Goal: Complete application form: Complete application form

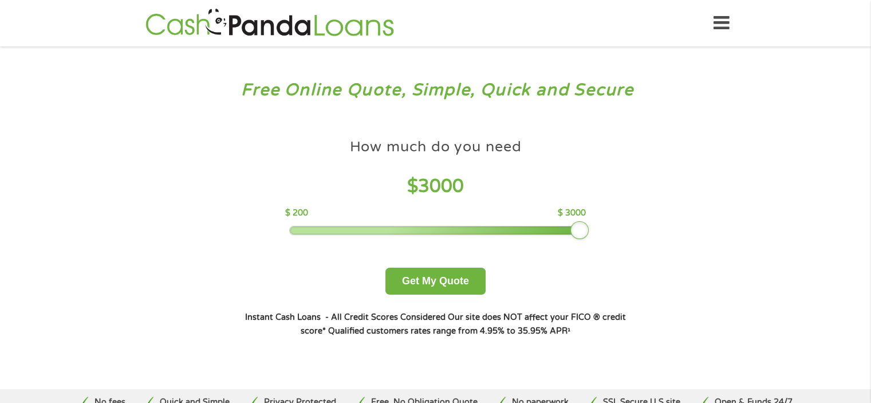
drag, startPoint x: 376, startPoint y: 234, endPoint x: 607, endPoint y: 233, distance: 231.4
click at [607, 233] on div "How much do you need $ 3000 $ 200 $ 3000 Get My Quote" at bounding box center [435, 214] width 401 height 162
click at [416, 280] on button "Get My Quote" at bounding box center [436, 281] width 100 height 27
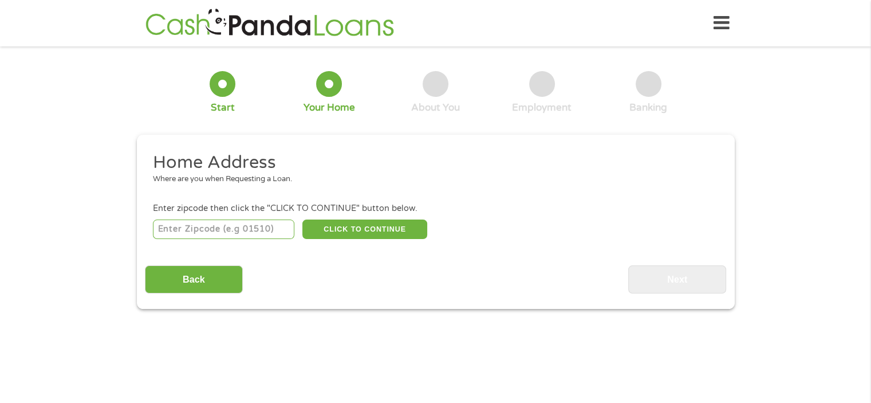
click at [223, 231] on input "number" at bounding box center [223, 228] width 141 height 19
type input "98445"
click at [381, 231] on button "CLICK TO CONTINUE" at bounding box center [364, 228] width 125 height 19
type input "98445"
type input "Tacoma"
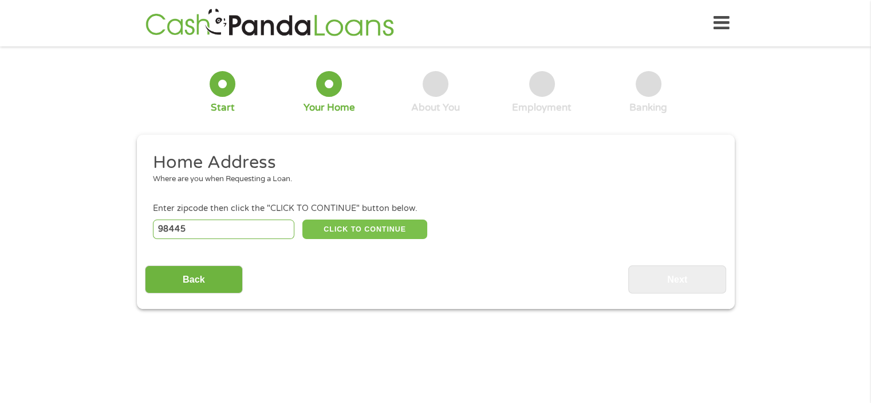
select select "[US_STATE]"
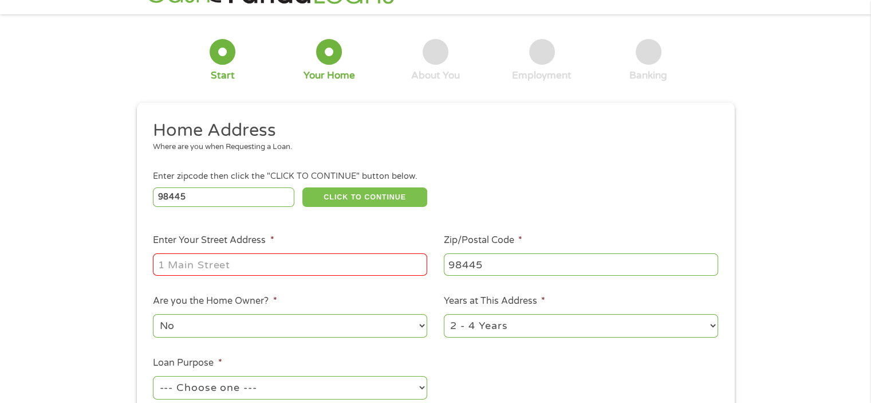
scroll to position [57, 0]
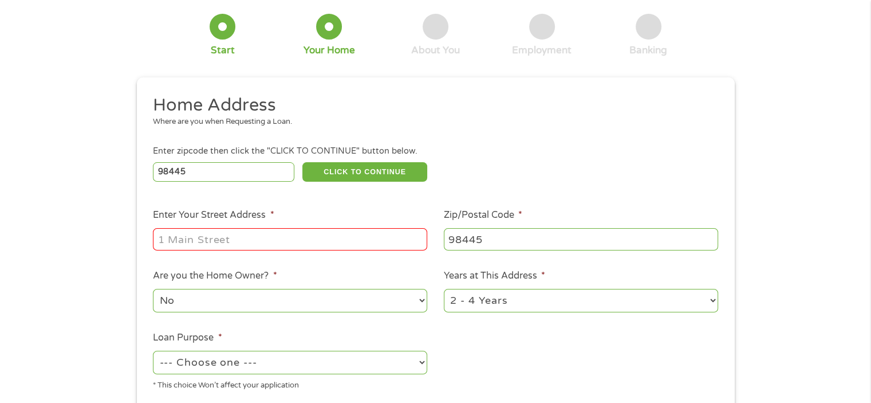
click at [227, 238] on input "Enter Your Street Address *" at bounding box center [290, 239] width 274 height 22
type input "[STREET_ADDRESS]"
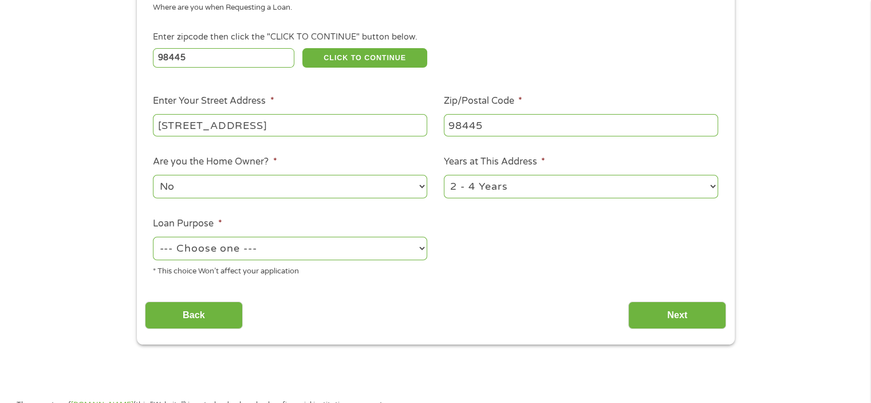
scroll to position [172, 0]
click at [474, 190] on select "1 Year or less 1 - 2 Years 2 - 4 Years Over 4 Years" at bounding box center [581, 185] width 274 height 23
select select "60months"
click at [444, 175] on select "1 Year or less 1 - 2 Years 2 - 4 Years Over 4 Years" at bounding box center [581, 185] width 274 height 23
click at [230, 254] on select "--- Choose one --- Pay Bills Debt Consolidation Home Improvement Major Purchase…" at bounding box center [290, 247] width 274 height 23
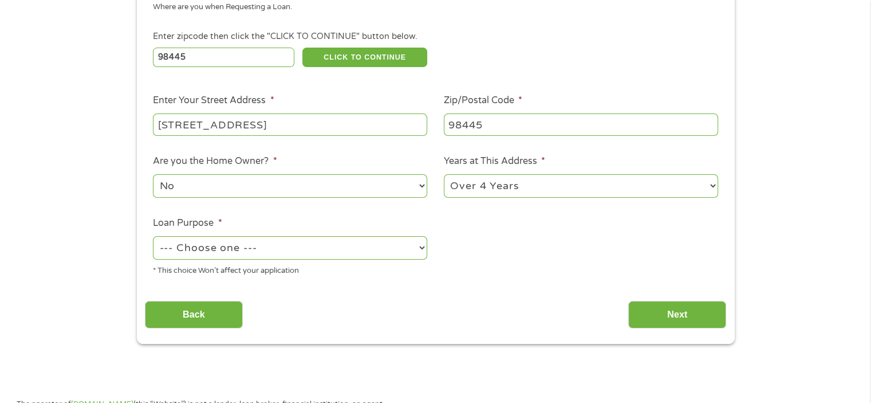
select select "other"
click at [153, 237] on select "--- Choose one --- Pay Bills Debt Consolidation Home Improvement Major Purchase…" at bounding box center [290, 247] width 274 height 23
click at [346, 302] on div "Back Next" at bounding box center [435, 310] width 581 height 36
click at [646, 313] on input "Next" at bounding box center [677, 315] width 98 height 28
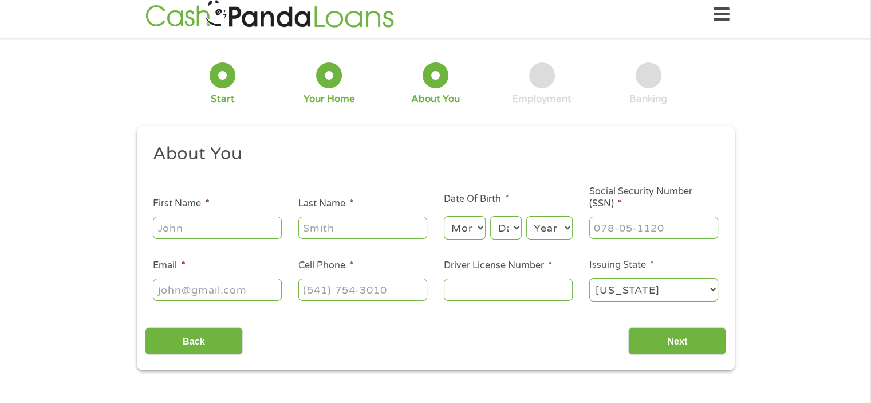
scroll to position [0, 0]
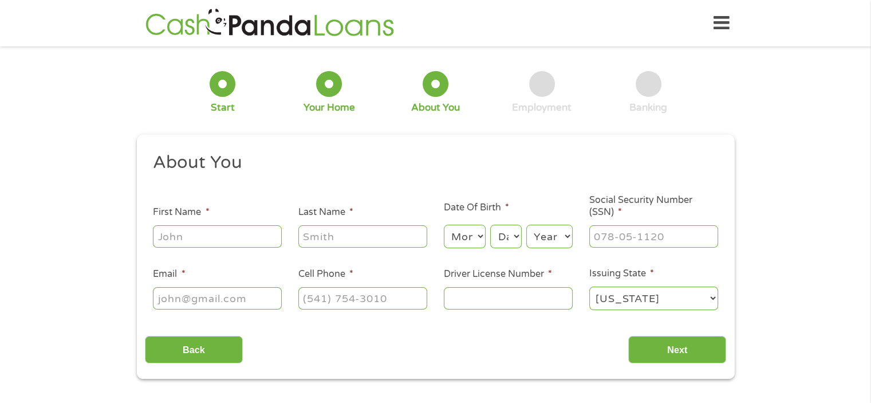
click at [204, 245] on input "First Name *" at bounding box center [217, 236] width 129 height 22
type input "[PERSON_NAME]"
type input "[PERSON_NAME][EMAIL_ADDRESS][PERSON_NAME][DOMAIN_NAME]"
type input "[PHONE_NUMBER]"
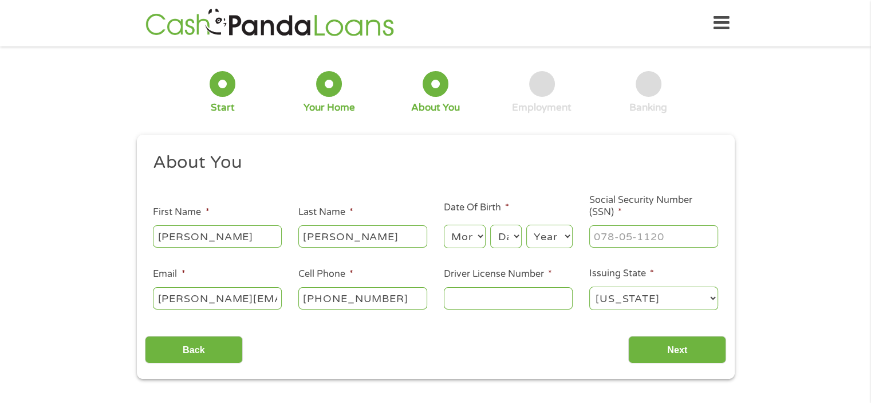
click at [471, 235] on select "Month 1 2 3 4 5 6 7 8 9 10 11 12" at bounding box center [465, 236] width 42 height 23
select select "10"
click at [444, 225] on select "Month 1 2 3 4 5 6 7 8 9 10 11 12" at bounding box center [465, 236] width 42 height 23
click at [511, 247] on select "Day 1 2 3 4 5 6 7 8 9 10 11 12 13 14 15 16 17 18 19 20 21 22 23 24 25 26 27 28 …" at bounding box center [505, 236] width 31 height 23
select select "27"
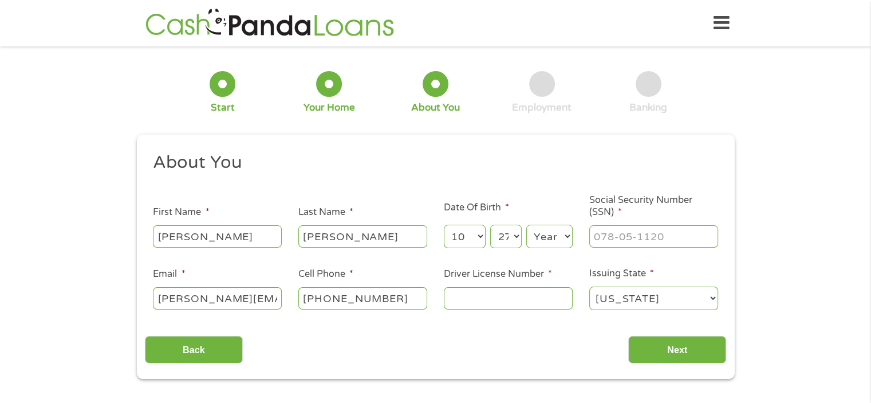
click at [490, 225] on select "Day 1 2 3 4 5 6 7 8 9 10 11 12 13 14 15 16 17 18 19 20 21 22 23 24 25 26 27 28 …" at bounding box center [505, 236] width 31 height 23
click at [557, 240] on select "Year [DATE] 2006 2005 2004 2003 2002 2001 2000 1999 1998 1997 1996 1995 1994 19…" at bounding box center [549, 236] width 46 height 23
select select "1987"
click at [526, 225] on select "Year [DATE] 2006 2005 2004 2003 2002 2001 2000 1999 1998 1997 1996 1995 1994 19…" at bounding box center [549, 236] width 46 height 23
click at [623, 240] on input "___-__-____" at bounding box center [653, 236] width 129 height 22
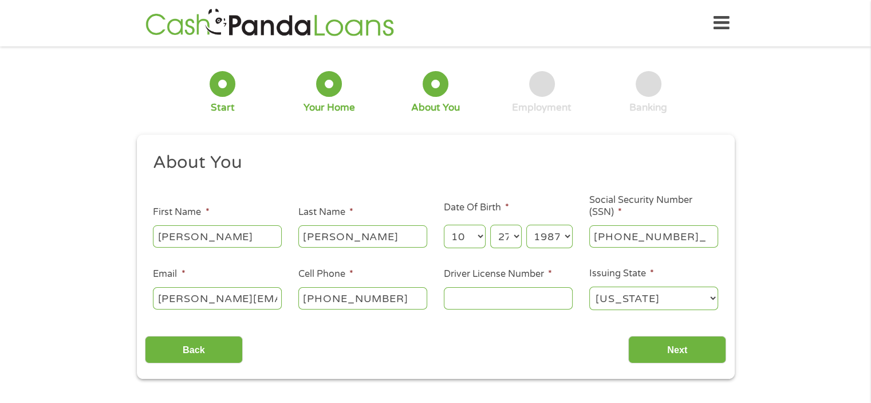
type input "537-06-5740"
click at [475, 302] on input "Driver License Number *" at bounding box center [508, 298] width 129 height 22
type input "CJ1337P"
click at [658, 353] on input "Next" at bounding box center [677, 350] width 98 height 28
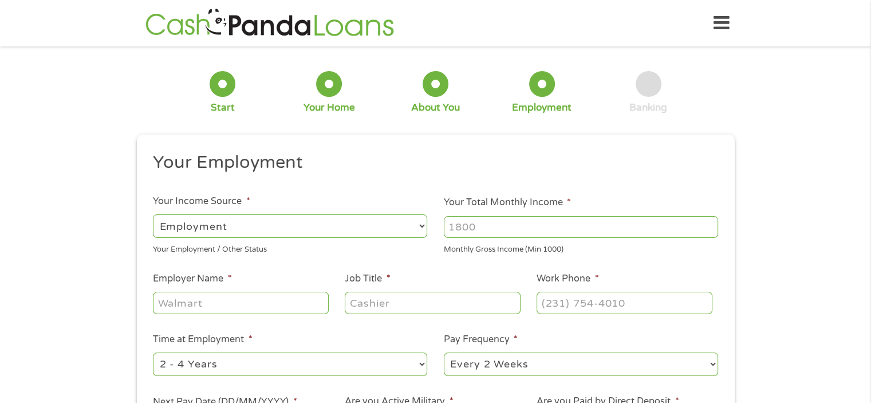
scroll to position [5, 5]
click at [499, 225] on input "Your Total Monthly Income *" at bounding box center [581, 227] width 274 height 22
drag, startPoint x: 491, startPoint y: 224, endPoint x: 436, endPoint y: 227, distance: 54.5
click at [436, 227] on li "Your Total Monthly Income * Monthly Gross Income (Min 1000)" at bounding box center [581, 225] width 291 height 60
drag, startPoint x: 817, startPoint y: 251, endPoint x: 807, endPoint y: 252, distance: 10.3
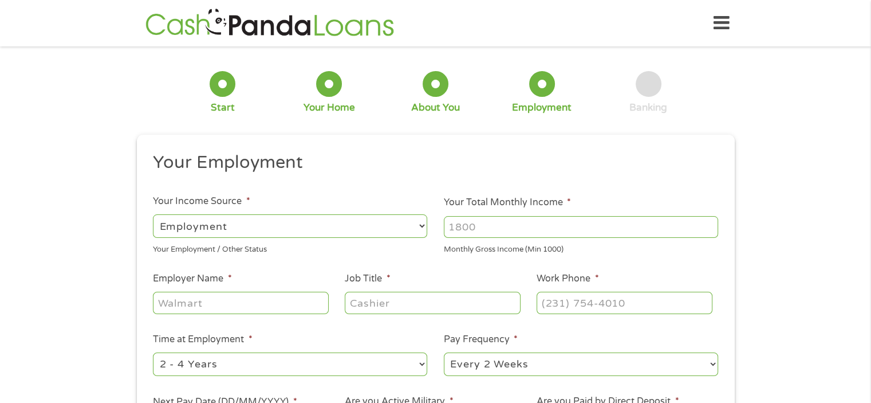
click at [816, 252] on div "1 Start 2 Your Home 3 About You 4 Employment 5 Banking 6 This field is hidden w…" at bounding box center [435, 280] width 871 height 452
click at [508, 234] on input "Your Total Monthly Income *" at bounding box center [581, 227] width 274 height 22
type input "3680"
click at [73, 242] on div "1 Start 2 Your Home 3 About You 4 Employment 5 Banking 6 This field is hidden w…" at bounding box center [435, 280] width 871 height 452
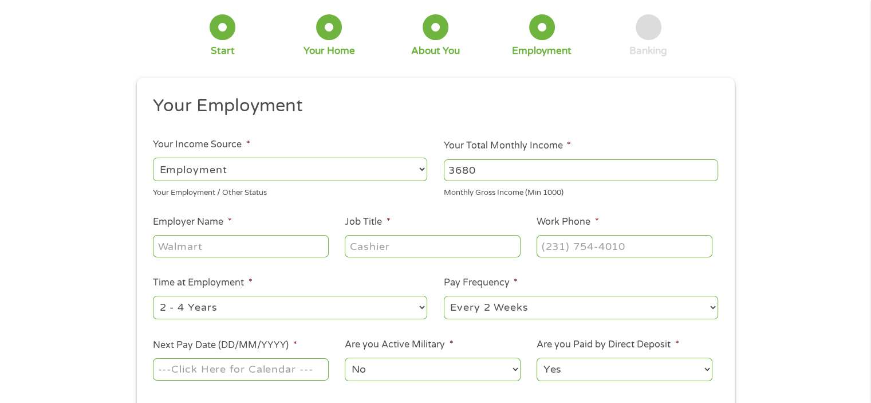
scroll to position [57, 0]
click at [211, 246] on input "Employer Name *" at bounding box center [240, 245] width 175 height 22
type input "Adecco Staffing"
click at [422, 245] on input "Job Title *" at bounding box center [432, 245] width 175 height 22
type input "Administrative Assistant"
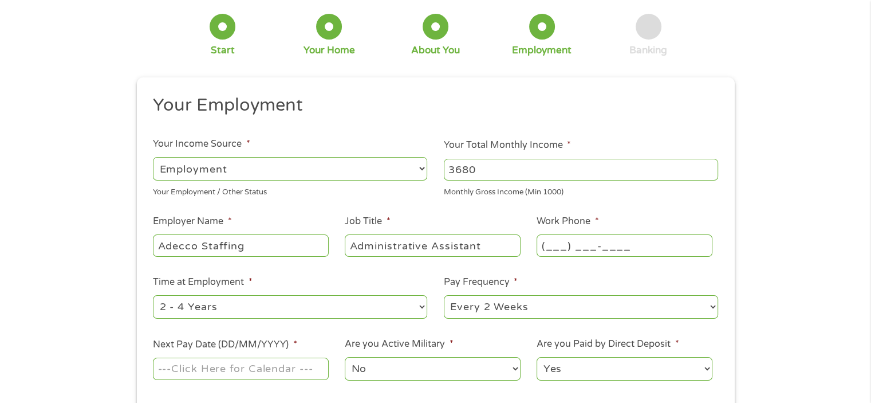
click at [567, 250] on input "(___) ___-____" at bounding box center [624, 245] width 175 height 22
type input "[PHONE_NUMBER]"
click at [109, 298] on div "1 Start 2 Your Home 3 About You 4 Employment 5 Banking 6 This field is hidden w…" at bounding box center [435, 223] width 871 height 452
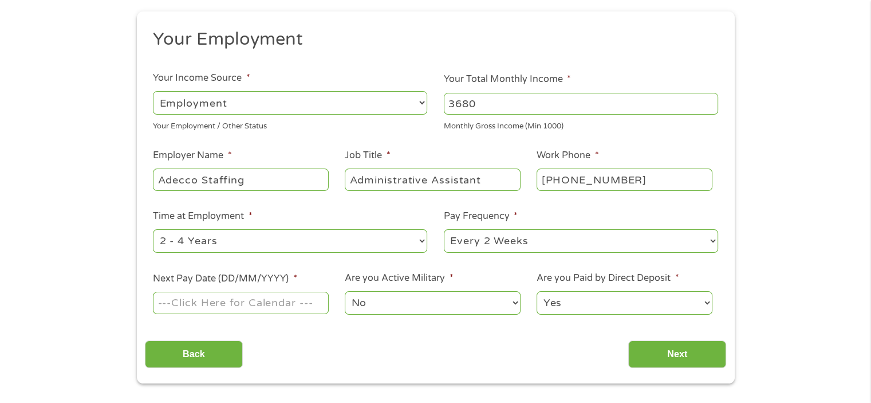
scroll to position [172, 0]
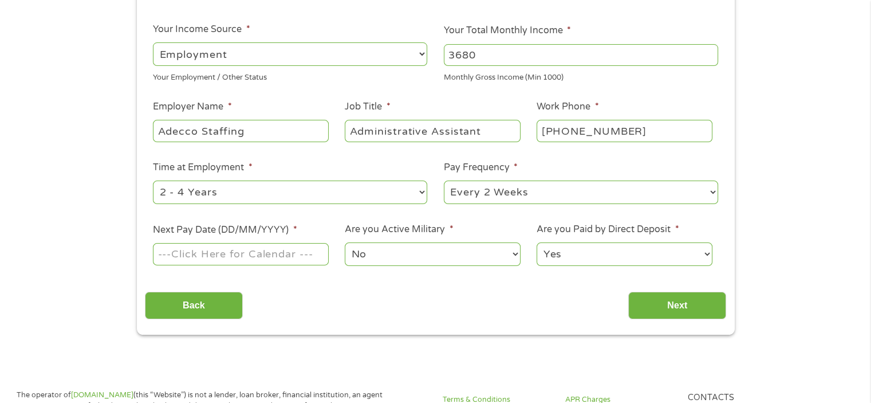
click at [204, 261] on input "Next Pay Date (DD/MM/YYYY) *" at bounding box center [240, 254] width 175 height 22
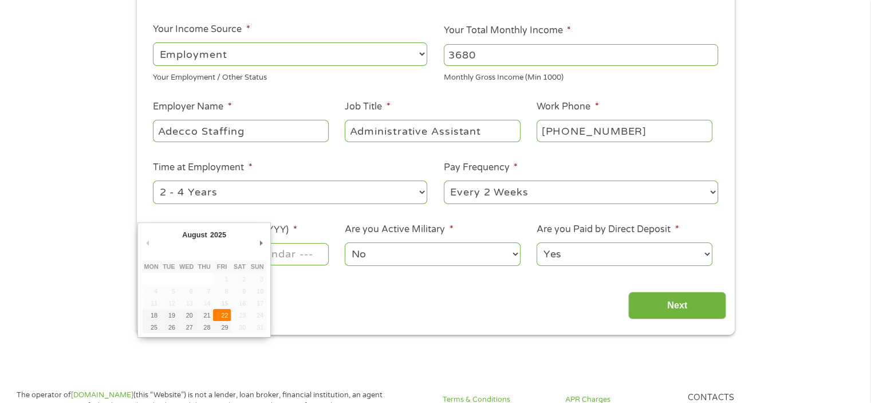
type input "[DATE]"
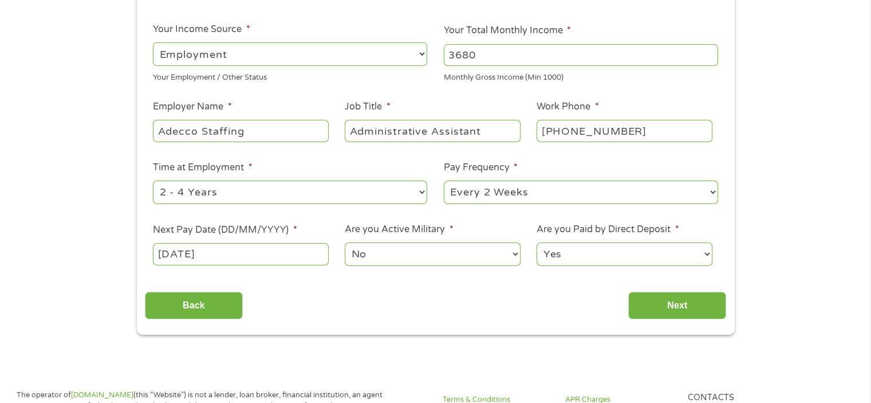
click at [225, 262] on input "[DATE]" at bounding box center [240, 254] width 175 height 22
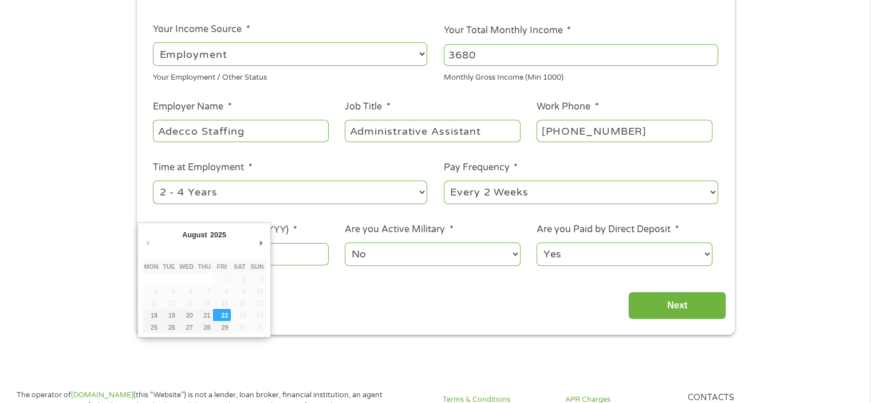
click at [339, 308] on div "Back Next" at bounding box center [435, 301] width 581 height 36
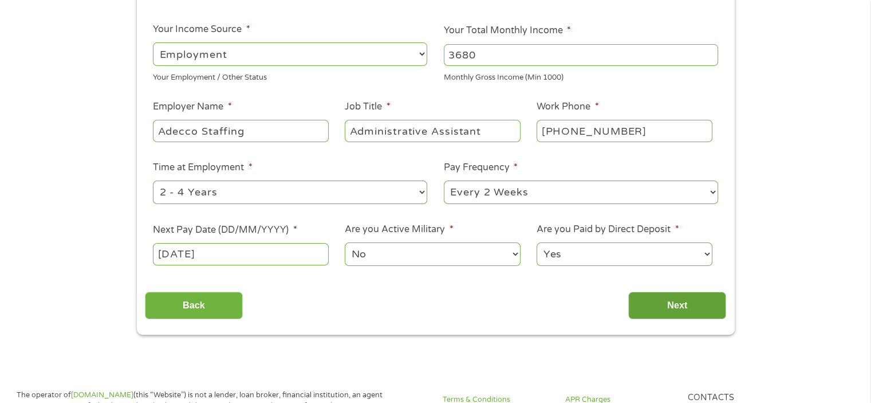
click at [675, 306] on input "Next" at bounding box center [677, 306] width 98 height 28
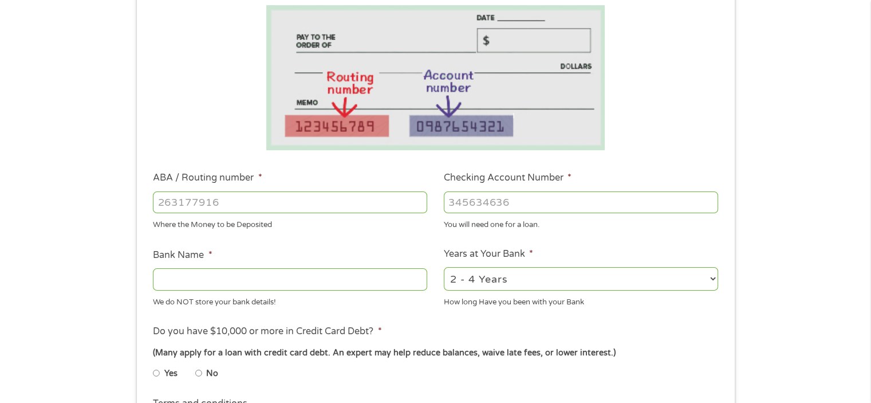
scroll to position [229, 0]
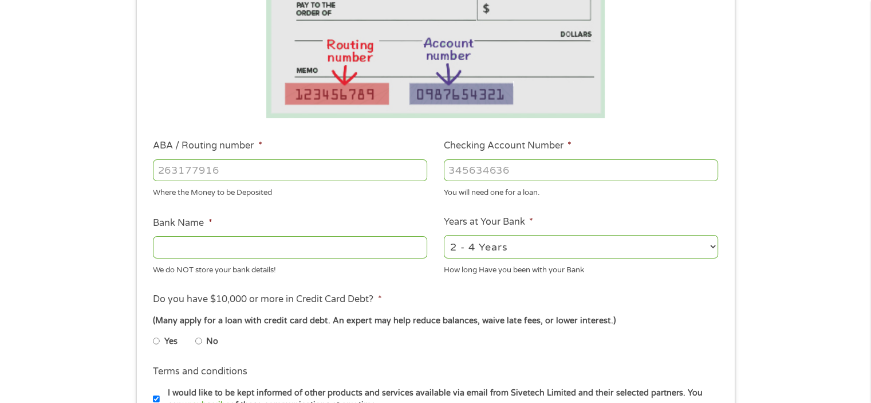
click at [215, 174] on input "ABA / Routing number *" at bounding box center [290, 170] width 274 height 22
click at [212, 171] on input "ABA / Routing number *" at bounding box center [290, 170] width 274 height 22
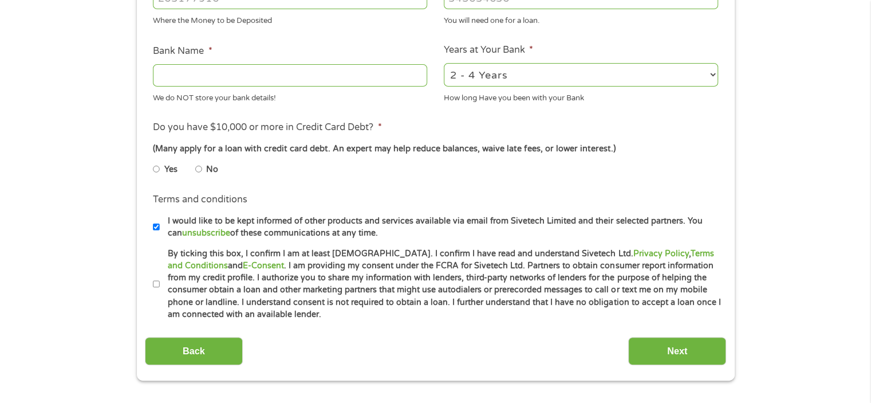
scroll to position [401, 0]
click at [197, 170] on input "No" at bounding box center [198, 169] width 7 height 18
radio input "true"
click at [160, 227] on label "I would like to be kept informed of other products and services available via e…" at bounding box center [441, 227] width 562 height 25
click at [159, 227] on input "I would like to be kept informed of other products and services available via e…" at bounding box center [156, 227] width 7 height 18
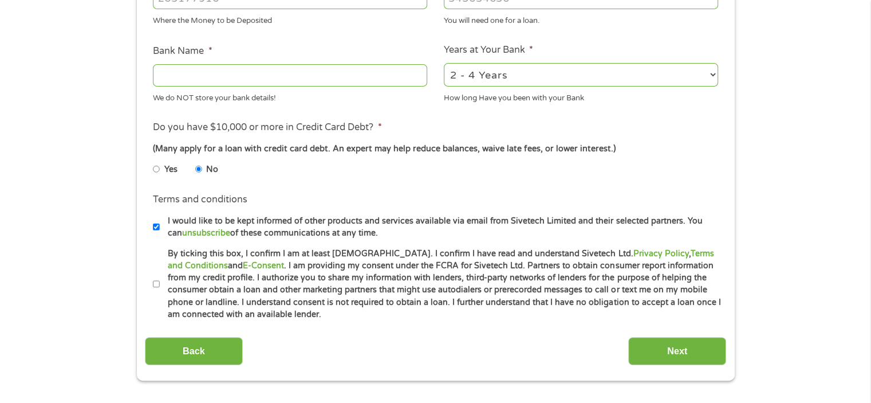
checkbox input "false"
click at [160, 286] on label "By ticking this box, I confirm I am at least [DEMOGRAPHIC_DATA]. I confirm I ha…" at bounding box center [441, 283] width 562 height 73
click at [160, 286] on input "By ticking this box, I confirm I am at least [DEMOGRAPHIC_DATA]. I confirm I ha…" at bounding box center [156, 284] width 7 height 18
checkbox input "true"
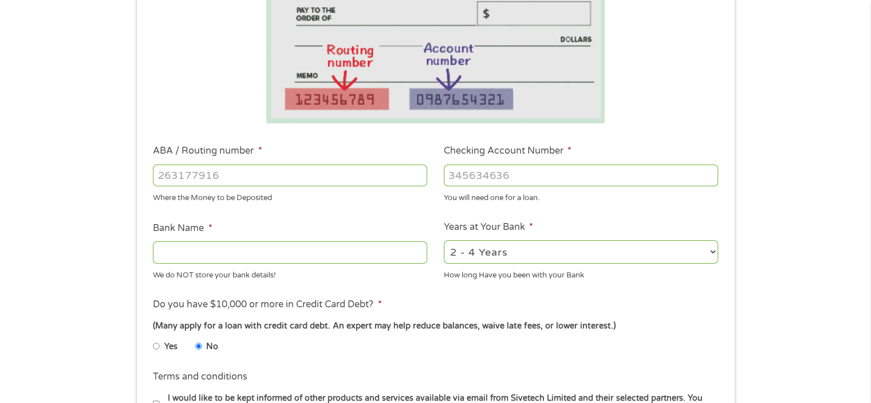
scroll to position [229, 0]
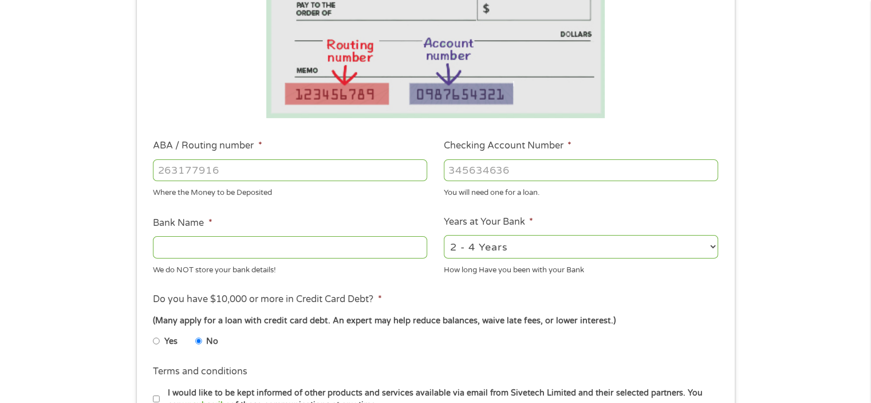
click at [209, 242] on input "Bank Name *" at bounding box center [290, 247] width 274 height 22
type input "[PERSON_NAME]"
click at [473, 171] on input "Checking Account Number *" at bounding box center [581, 170] width 274 height 22
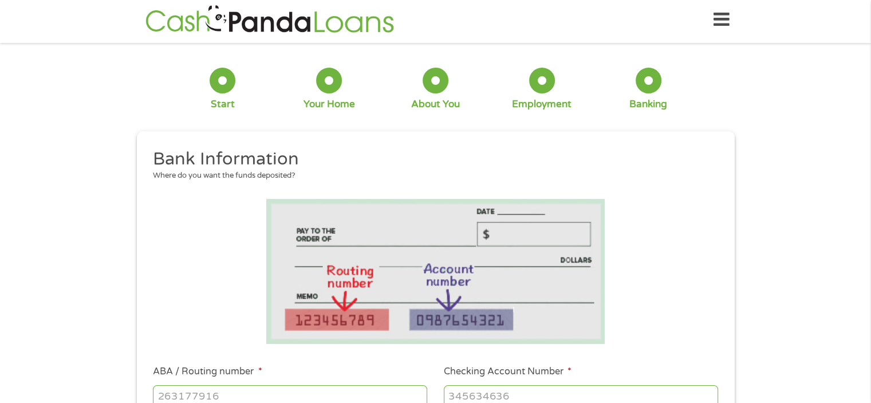
scroll to position [0, 0]
